Goal: Information Seeking & Learning: Learn about a topic

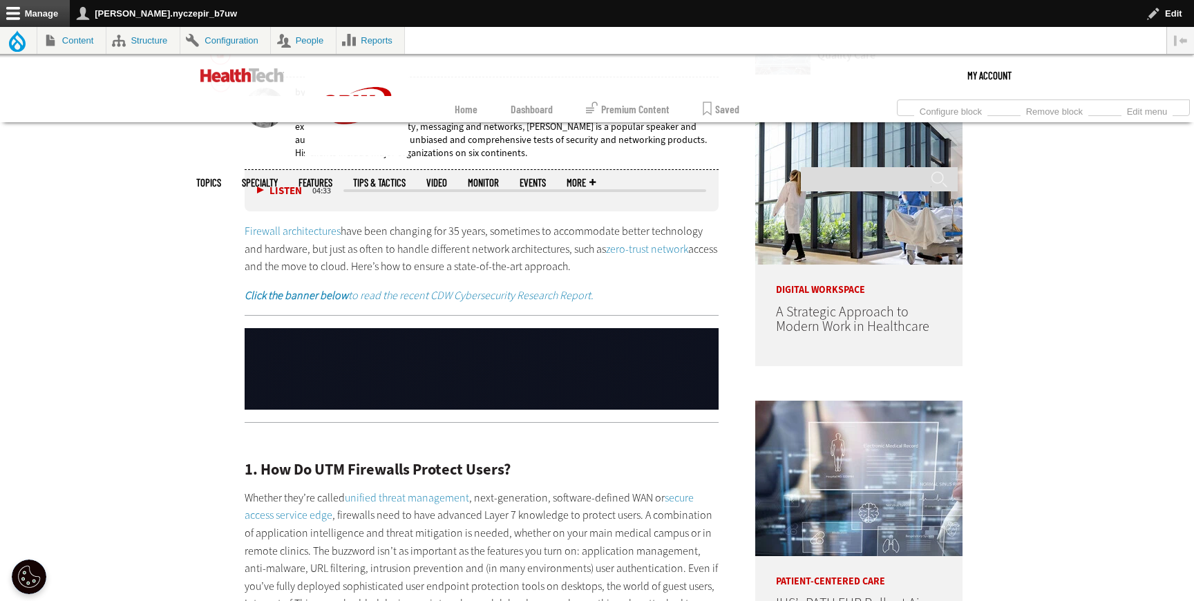
scroll to position [819, 0]
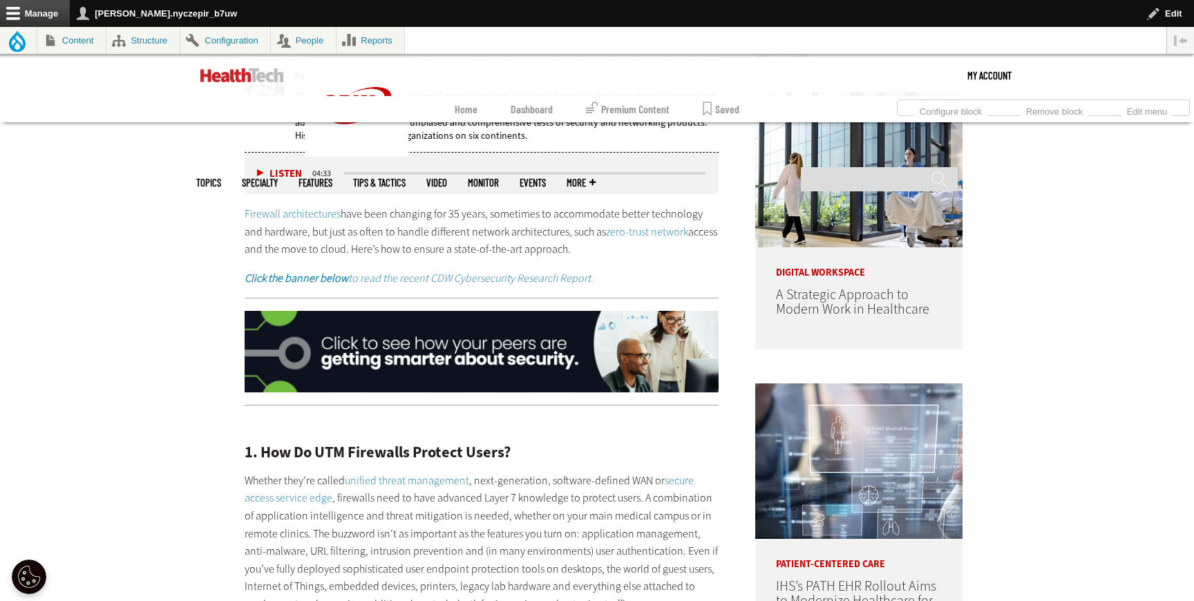
click at [307, 217] on link "Firewall architectures" at bounding box center [293, 214] width 96 height 15
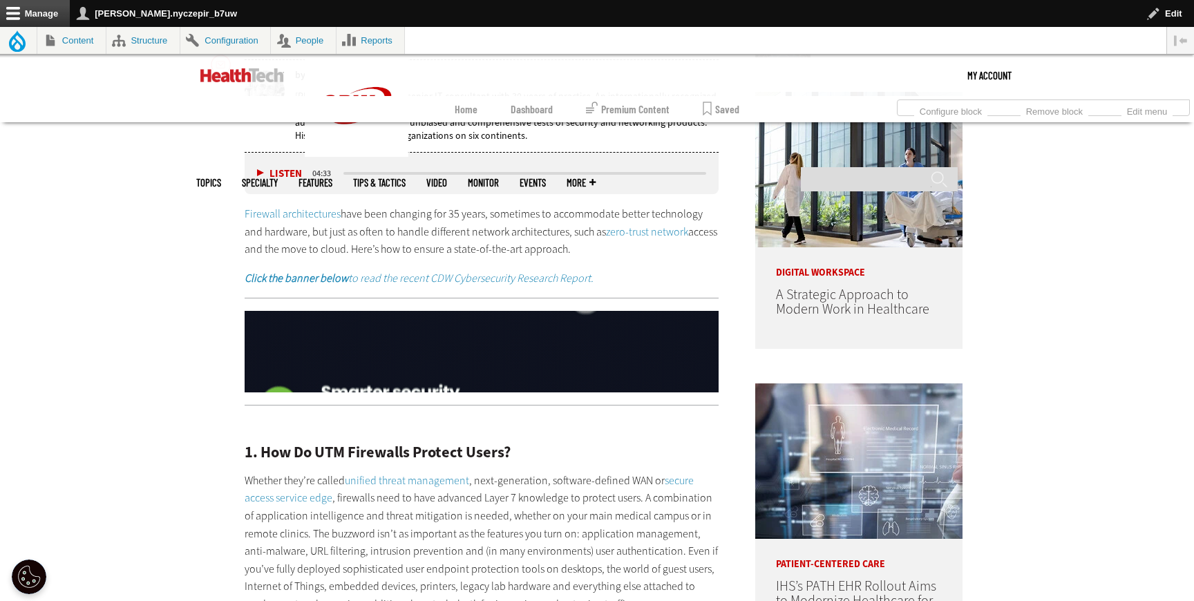
click at [611, 229] on link "zero-trust network" at bounding box center [647, 231] width 82 height 15
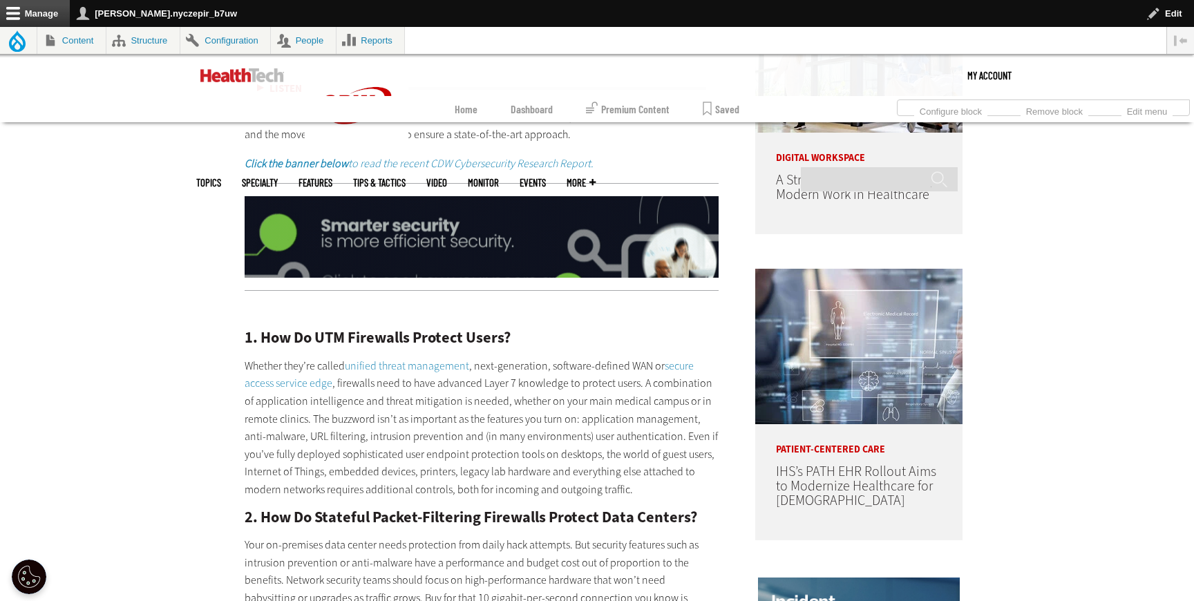
scroll to position [935, 0]
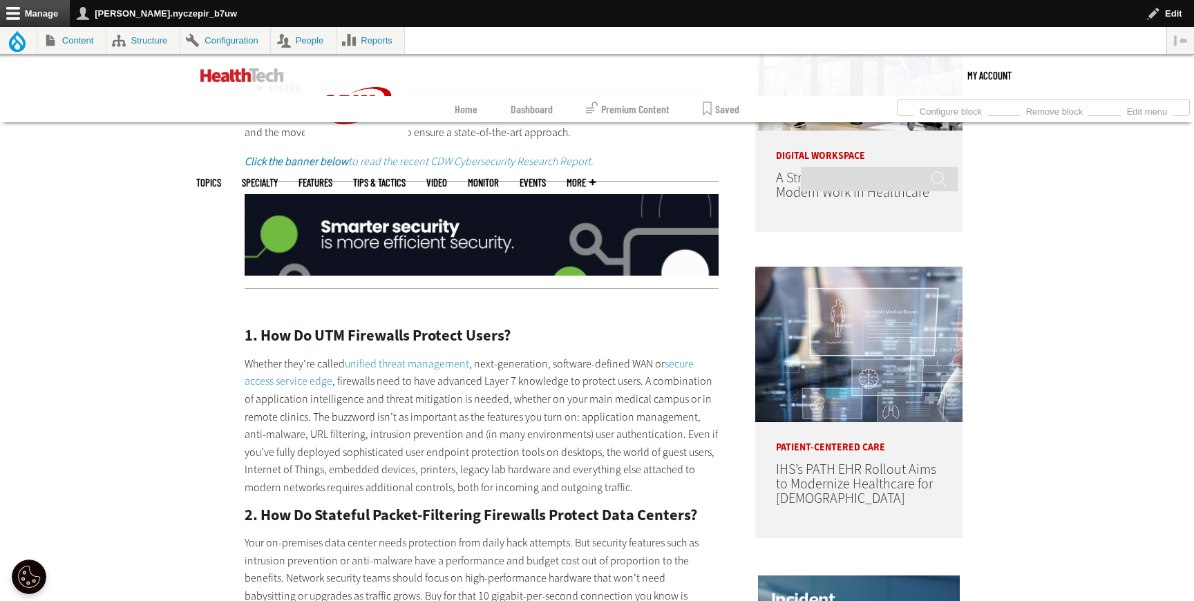
click at [517, 156] on em "Click the banner below to read the recent CDW Cybersecurity Research Report." at bounding box center [419, 161] width 349 height 15
click at [529, 237] on img at bounding box center [482, 235] width 474 height 82
click at [571, 160] on em "Click the banner below to read the recent CDW Cybersecurity Research Report." at bounding box center [419, 161] width 349 height 15
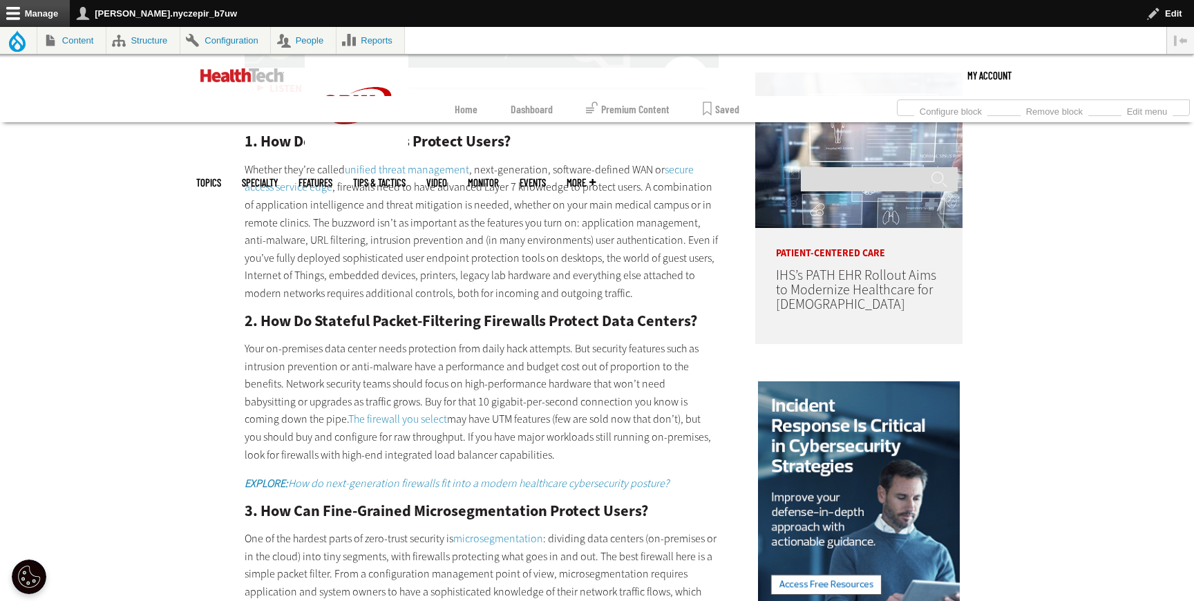
scroll to position [1130, 0]
click at [422, 166] on link "unified threat management" at bounding box center [407, 169] width 124 height 15
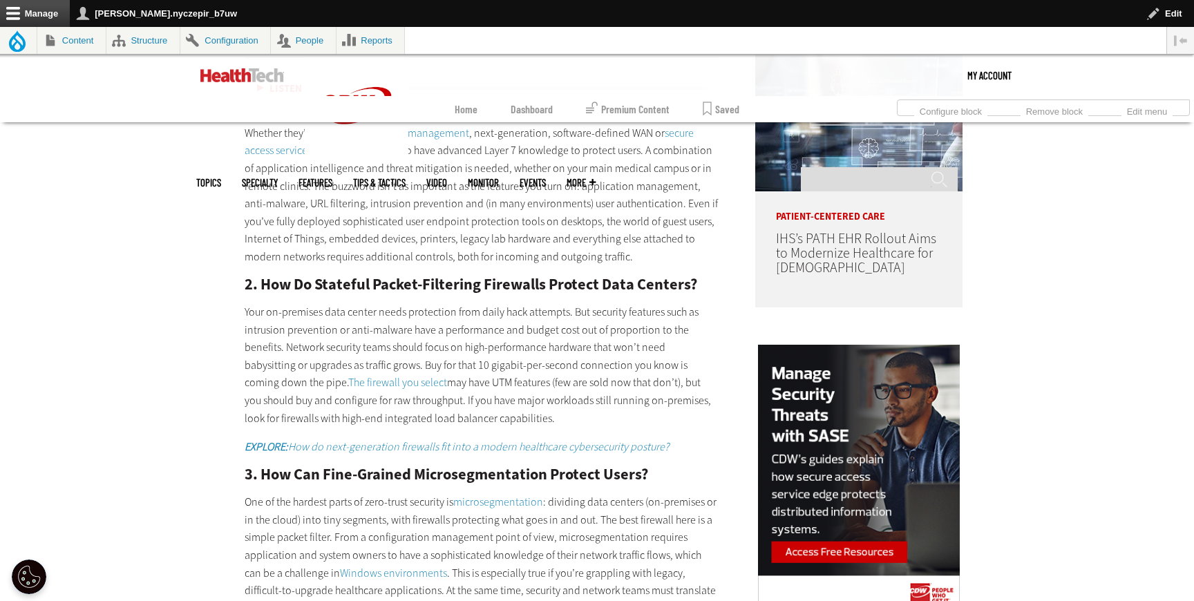
scroll to position [1156, 0]
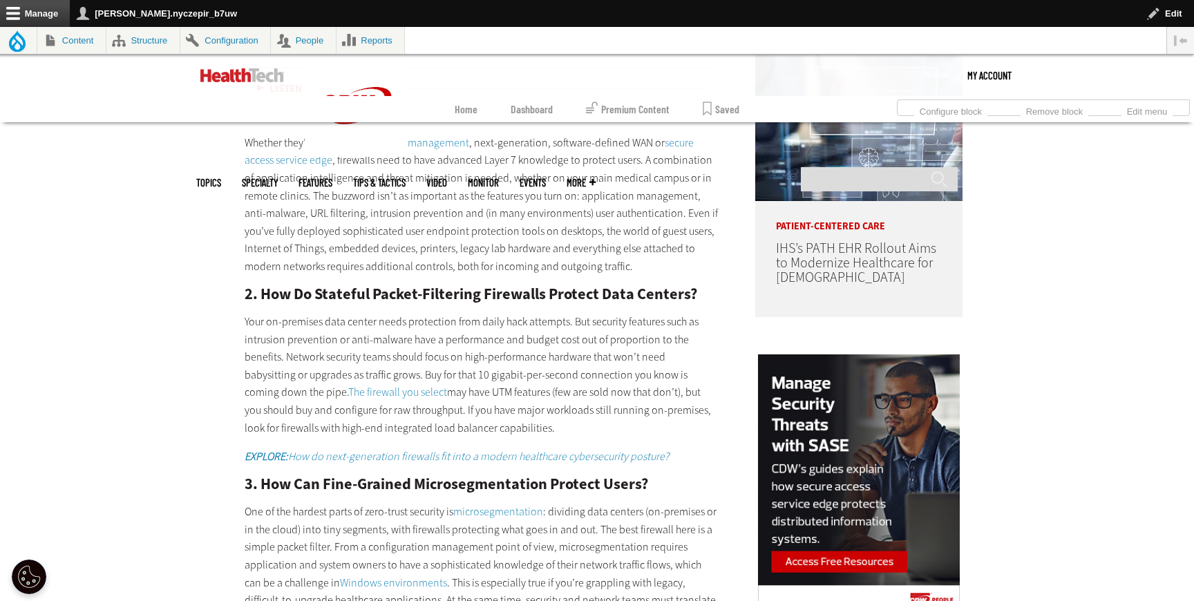
click at [291, 156] on link "secure access service edge" at bounding box center [469, 151] width 449 height 32
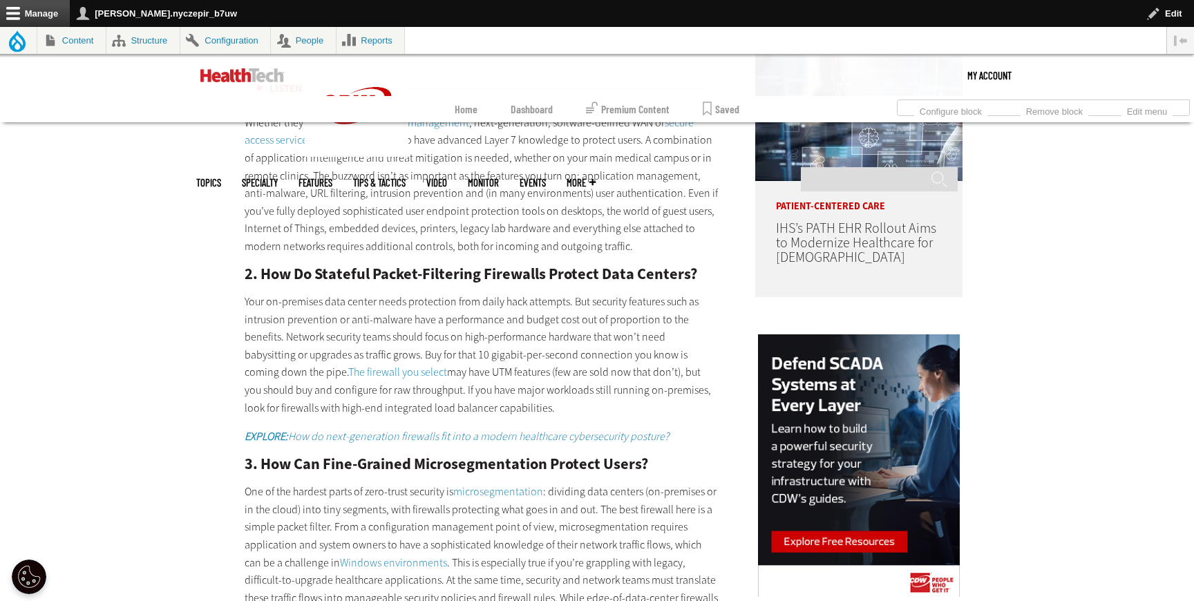
scroll to position [1147, 0]
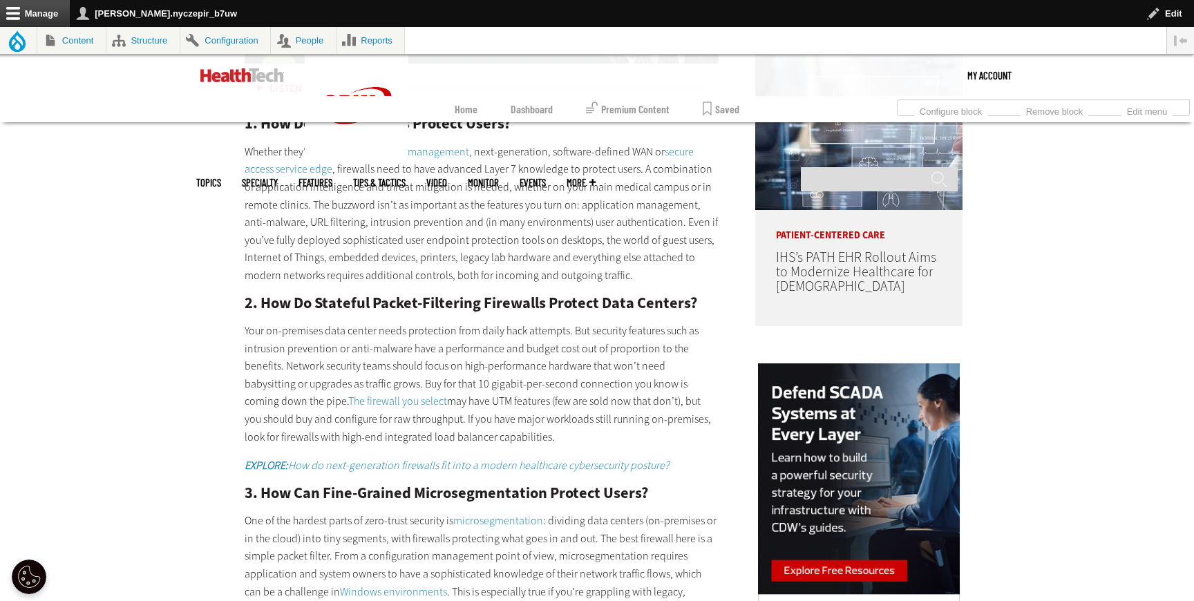
click at [391, 149] on link "unified threat management" at bounding box center [407, 151] width 124 height 15
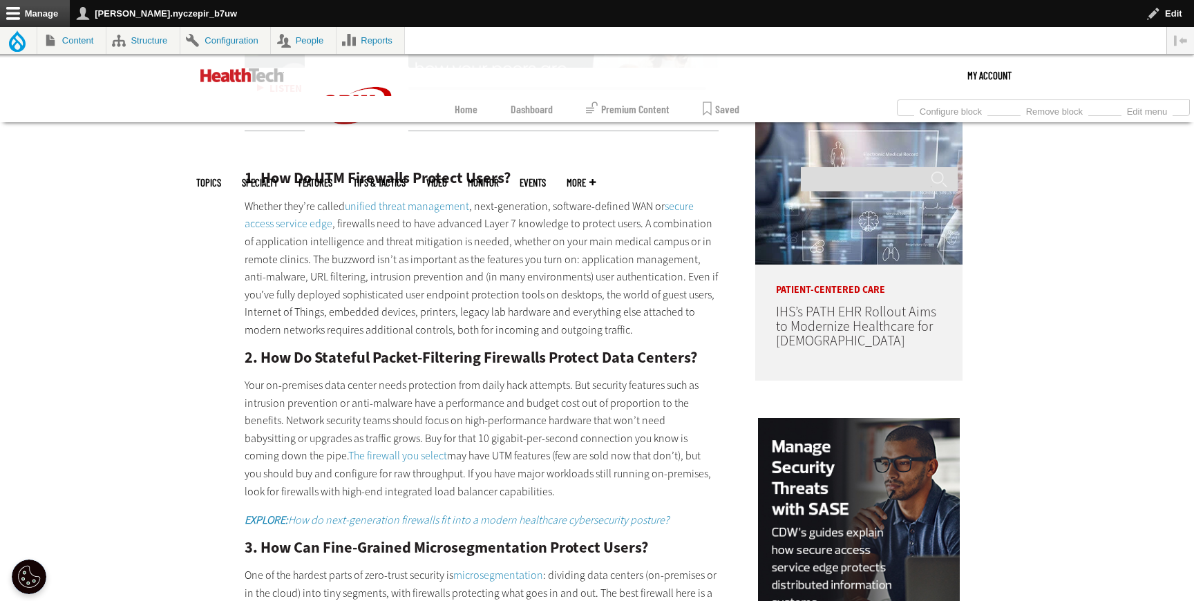
click at [678, 202] on link "secure access service edge" at bounding box center [469, 215] width 449 height 32
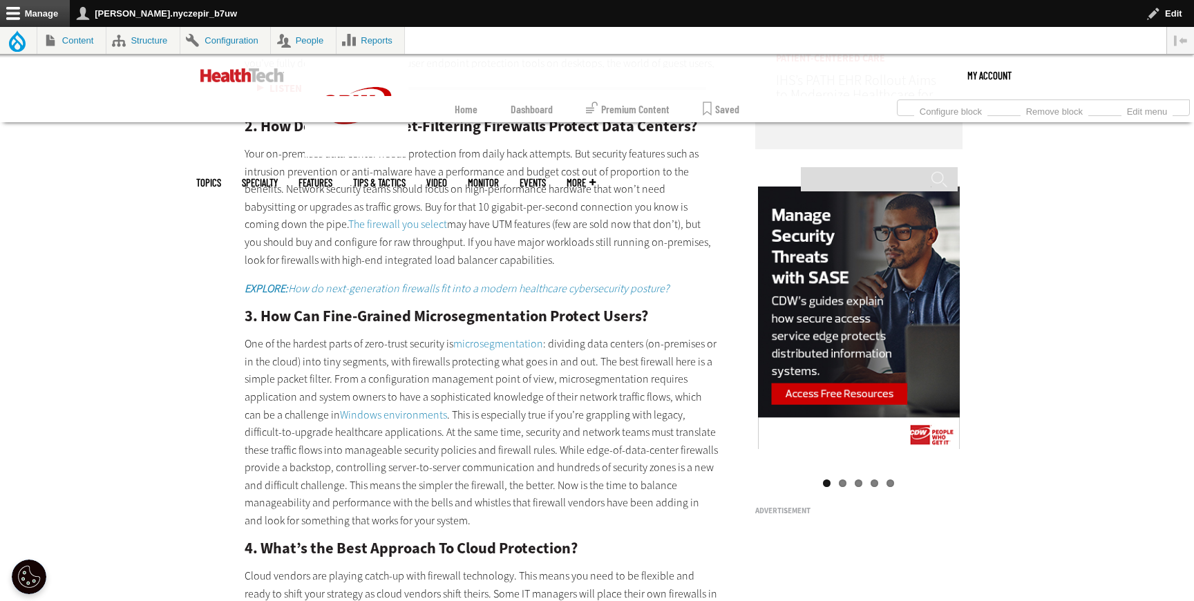
scroll to position [1326, 0]
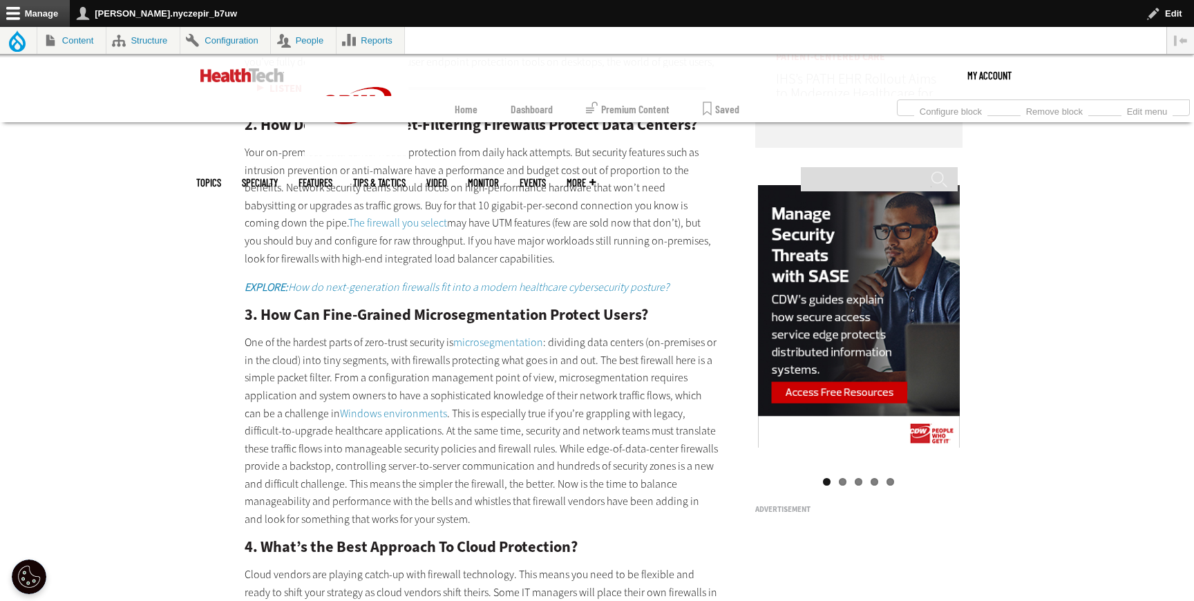
click at [348, 227] on link "The firewall you select" at bounding box center [397, 223] width 99 height 15
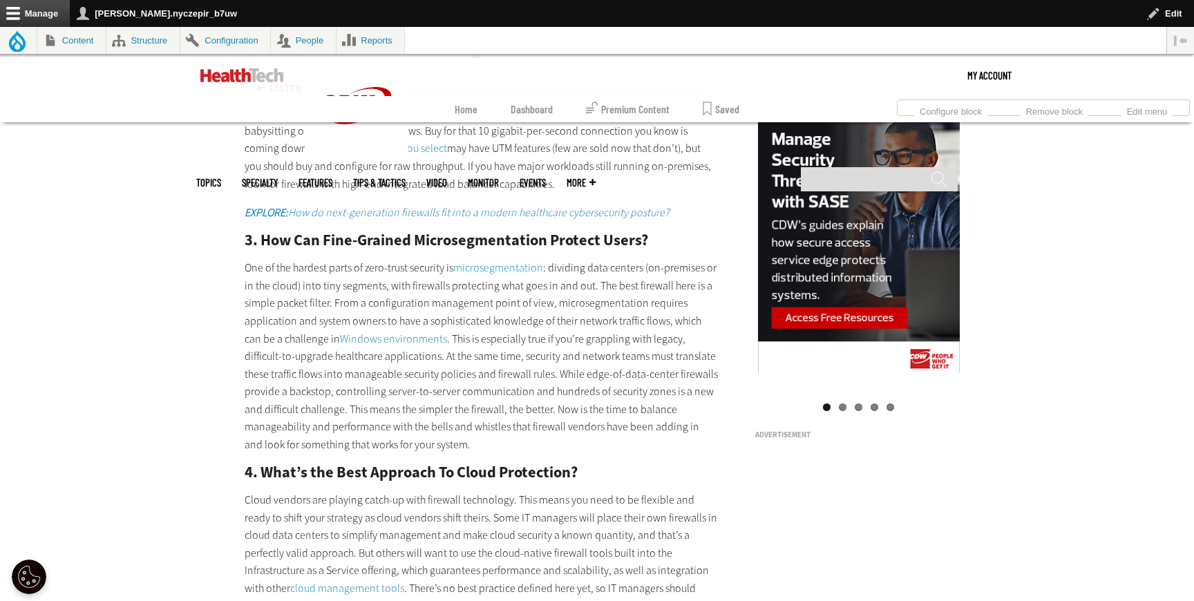
scroll to position [1404, 0]
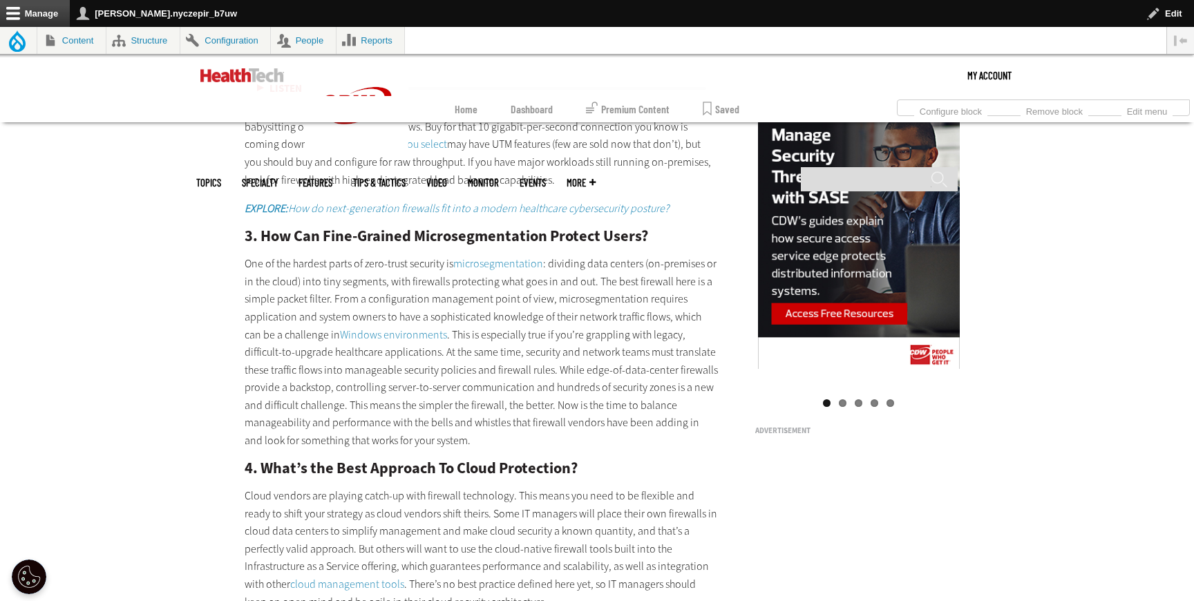
click at [516, 203] on em "EXPLORE: How do next-generation firewalls fit into a modern healthcare cybersec…" at bounding box center [457, 208] width 424 height 15
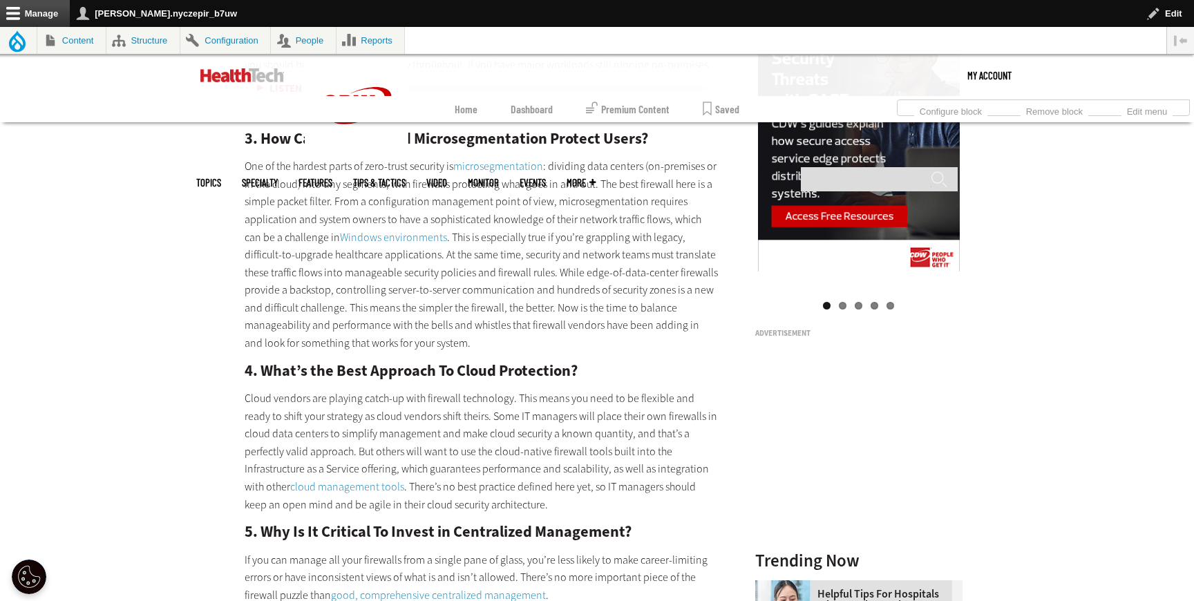
scroll to position [1502, 0]
click at [499, 161] on link "microsegmentation" at bounding box center [498, 165] width 90 height 15
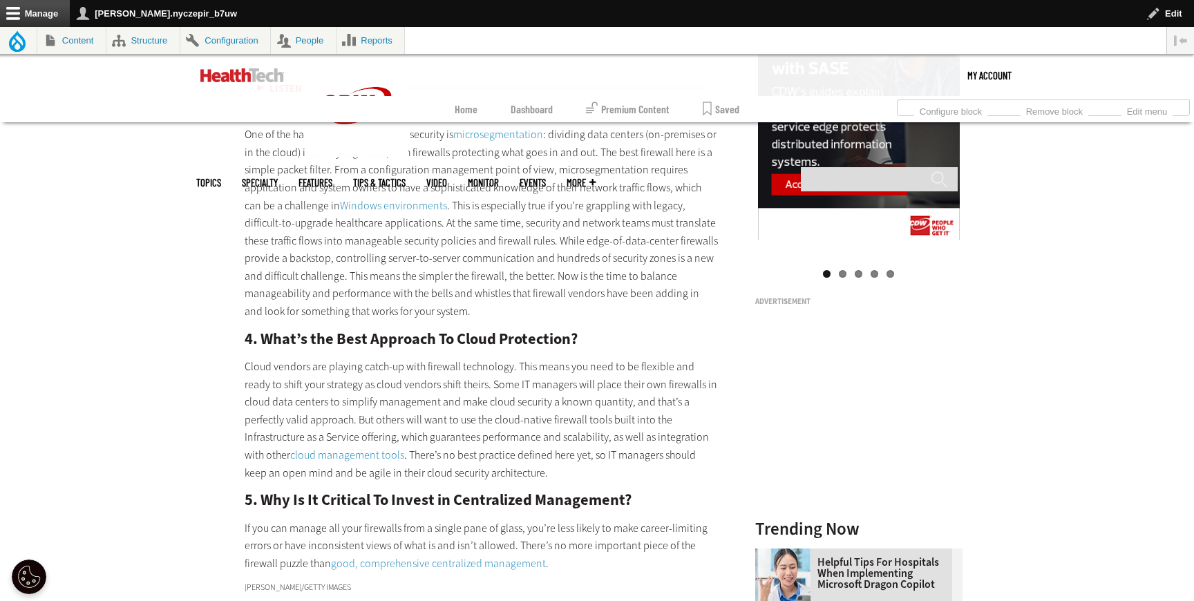
scroll to position [1535, 0]
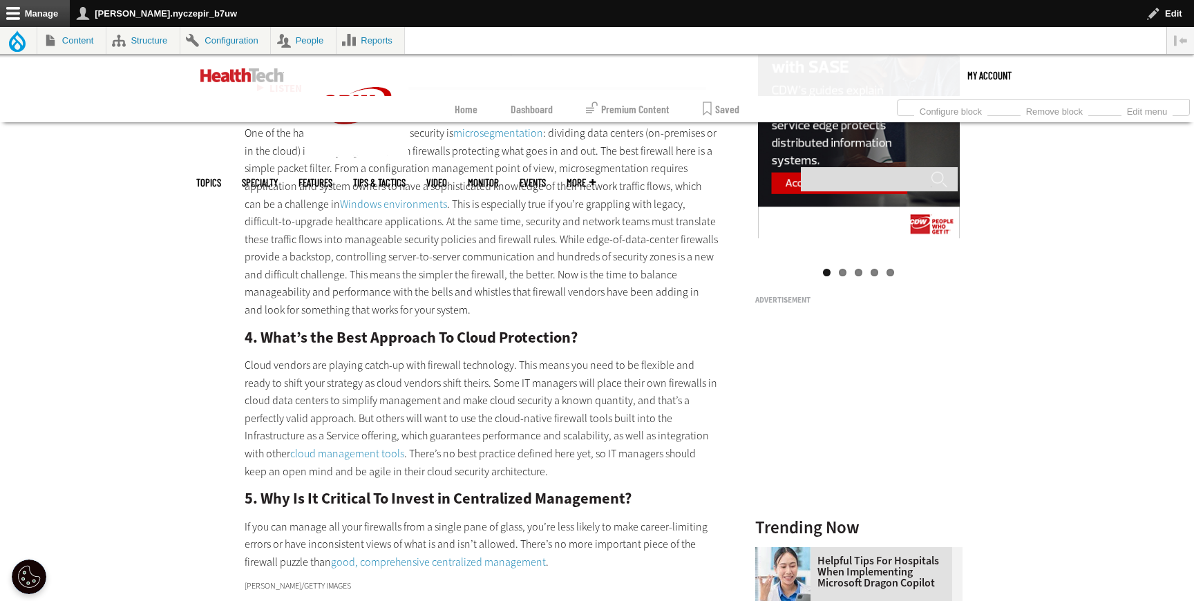
click at [381, 202] on link "Windows environments" at bounding box center [393, 204] width 107 height 15
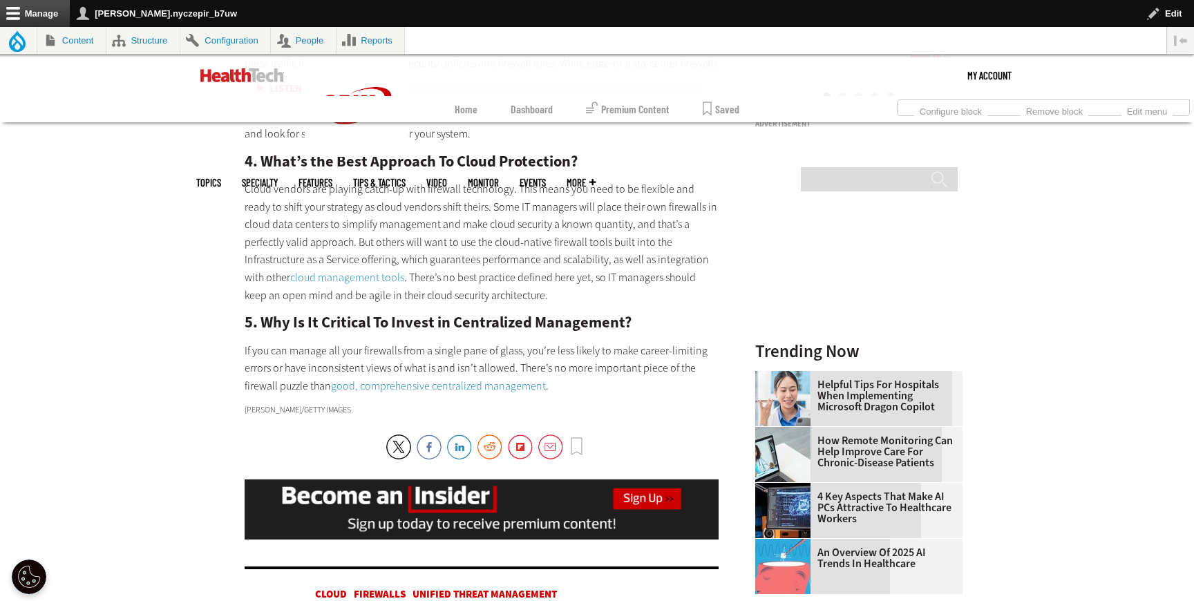
scroll to position [1713, 0]
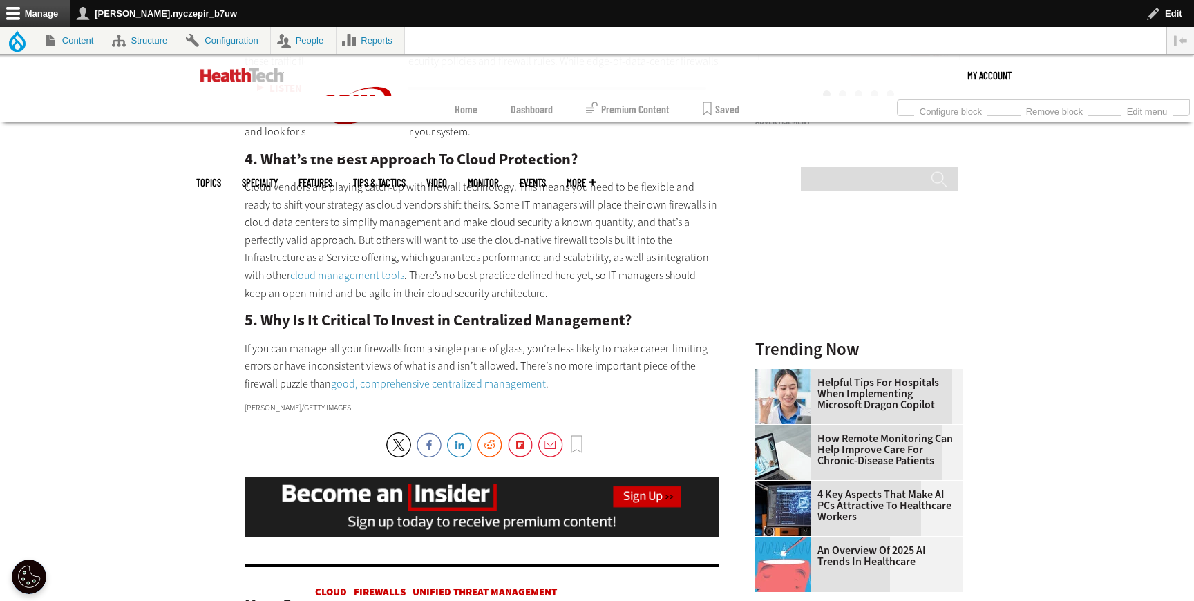
click at [294, 273] on link "cloud management tools" at bounding box center [347, 275] width 114 height 15
click at [496, 383] on link "good, comprehensive centralized management" at bounding box center [438, 383] width 215 height 15
click at [513, 379] on link "good, comprehensive centralized management" at bounding box center [438, 383] width 215 height 15
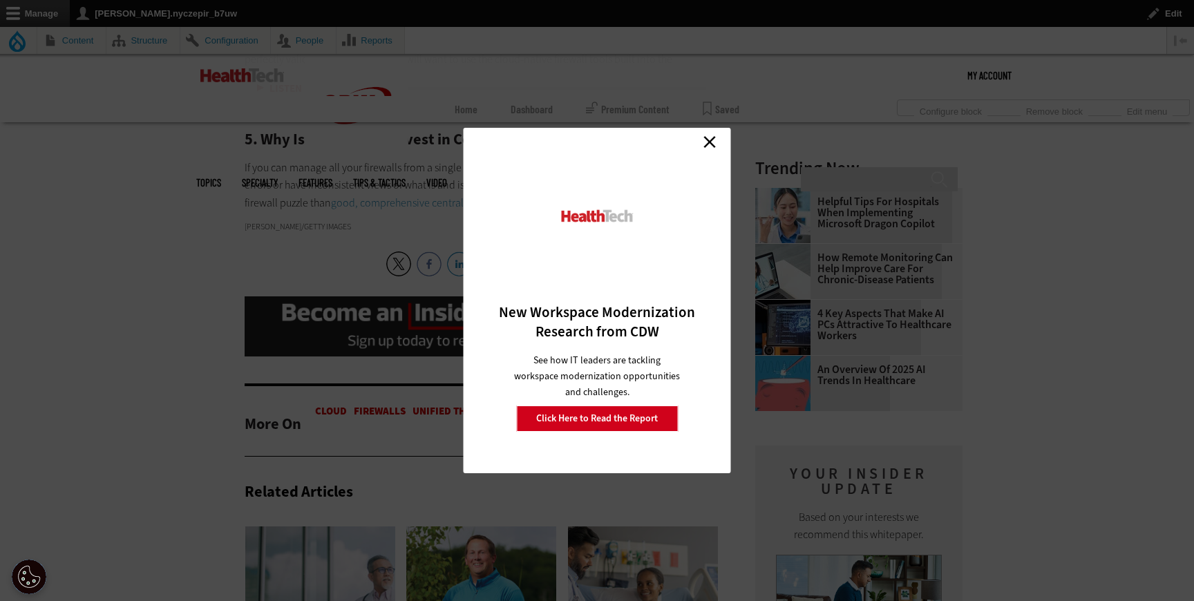
scroll to position [1895, 0]
click at [705, 143] on link "Close" at bounding box center [709, 141] width 21 height 21
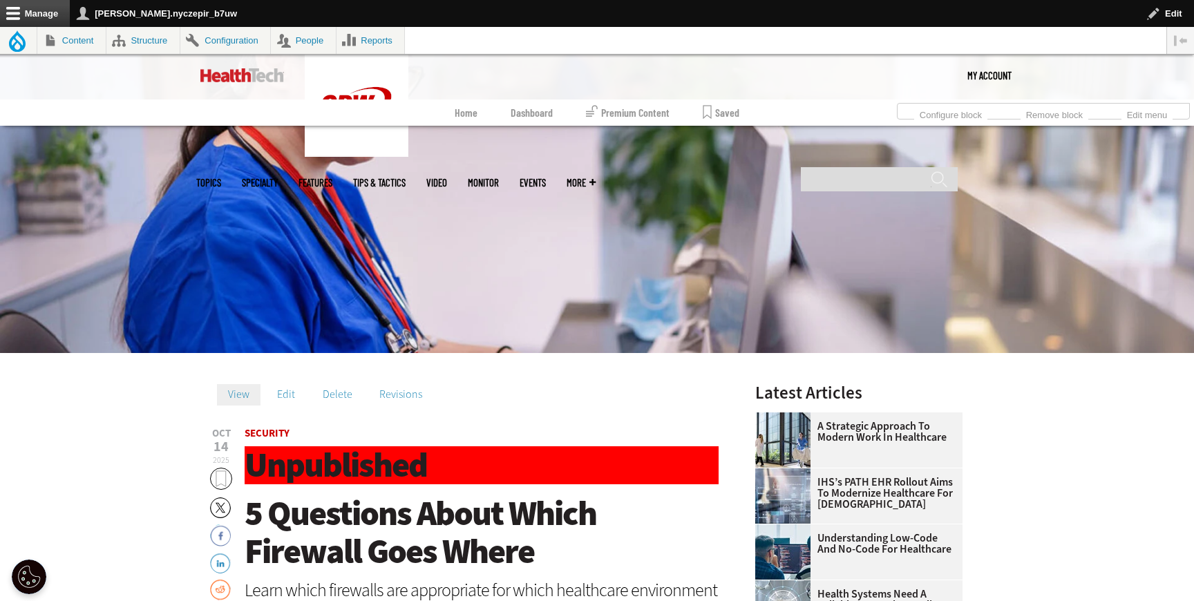
scroll to position [480, 0]
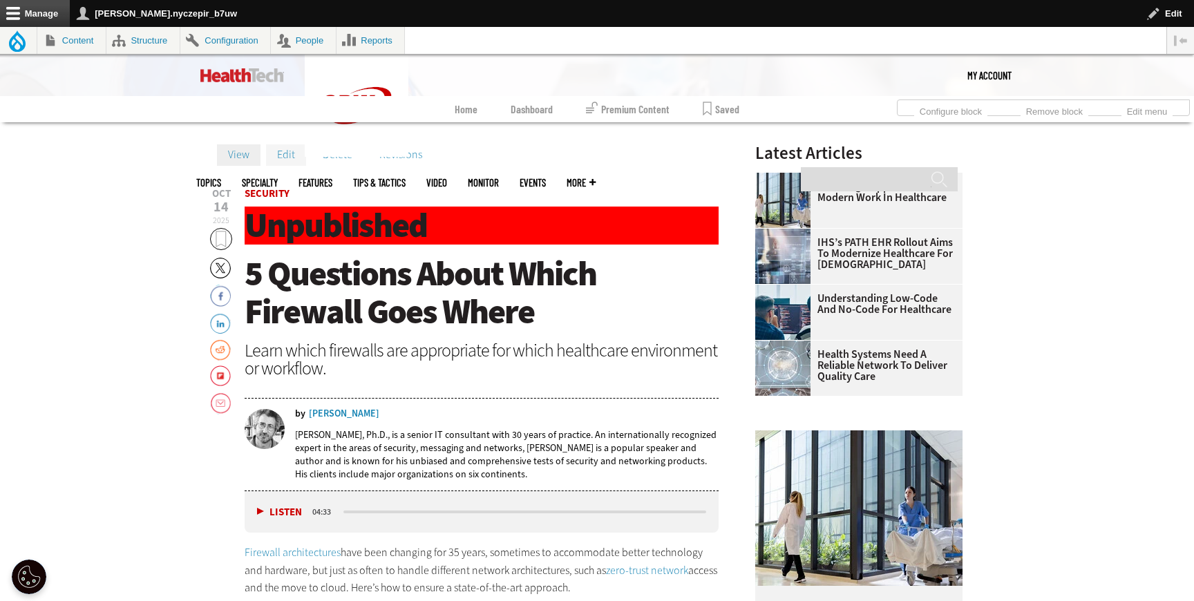
click at [285, 153] on link "Edit" at bounding box center [286, 154] width 40 height 21
